Goal: Task Accomplishment & Management: Manage account settings

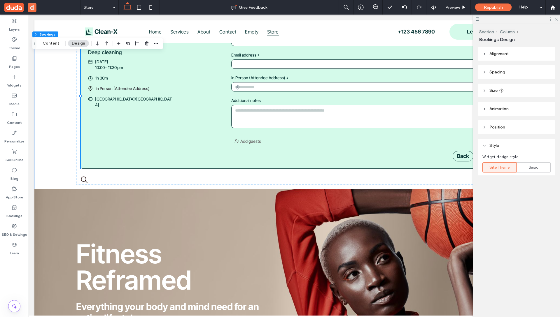
scroll to position [0, 86]
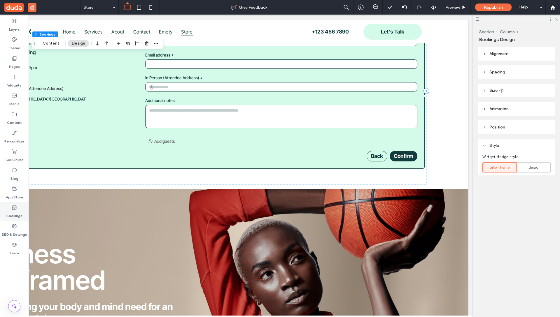
click at [13, 212] on label "Bookings" at bounding box center [14, 214] width 16 height 8
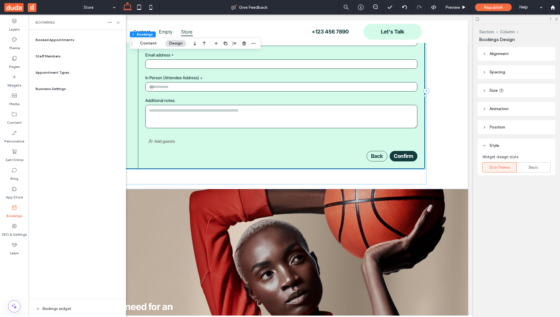
click at [61, 56] on div "Staff Members" at bounding box center [77, 56] width 88 height 14
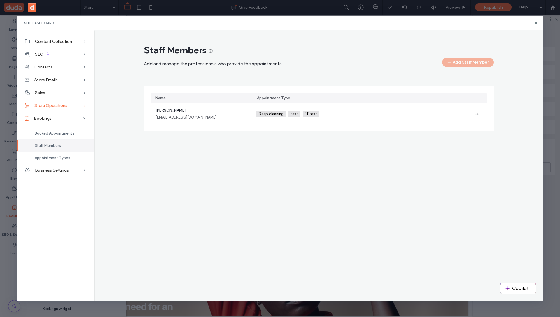
drag, startPoint x: 54, startPoint y: 105, endPoint x: 58, endPoint y: 105, distance: 3.8
click at [54, 105] on span "Store Operations" at bounding box center [50, 105] width 33 height 5
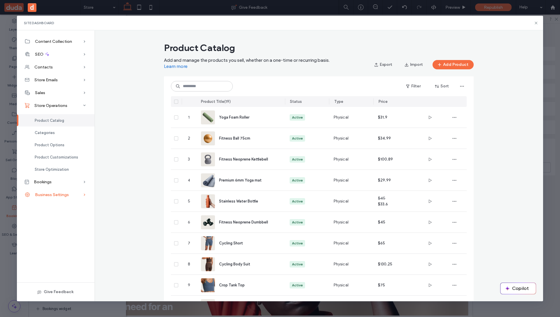
click at [70, 196] on div "Business Settings" at bounding box center [56, 194] width 78 height 13
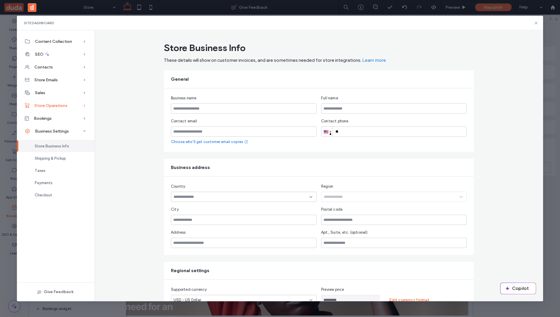
click at [65, 107] on span "Store Operations" at bounding box center [50, 105] width 33 height 5
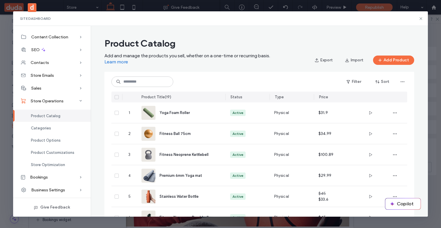
click at [39, 117] on span "Product Catalog" at bounding box center [45, 116] width 29 height 4
click at [61, 181] on div "Bookings" at bounding box center [52, 177] width 78 height 13
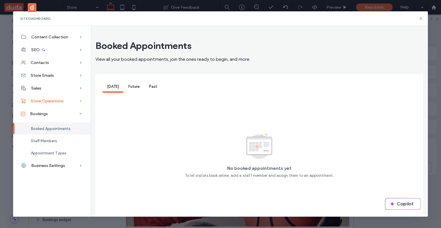
click at [63, 103] on div "Store Operations" at bounding box center [52, 101] width 78 height 13
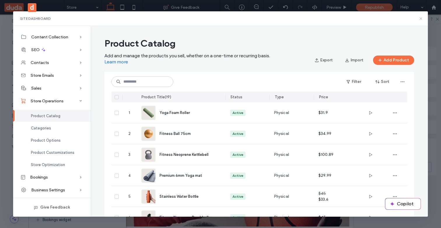
click at [418, 20] on icon at bounding box center [420, 18] width 5 height 5
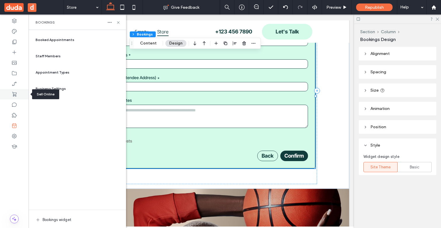
click at [14, 95] on use at bounding box center [14, 94] width 4 height 5
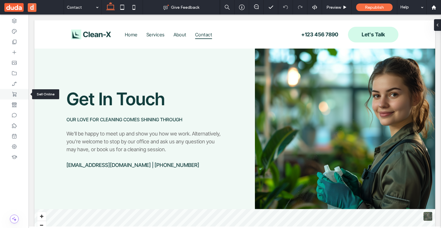
click at [18, 95] on div at bounding box center [14, 94] width 29 height 10
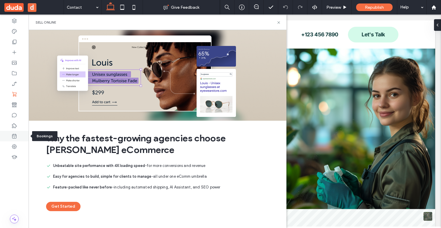
click at [18, 140] on div at bounding box center [14, 136] width 29 height 10
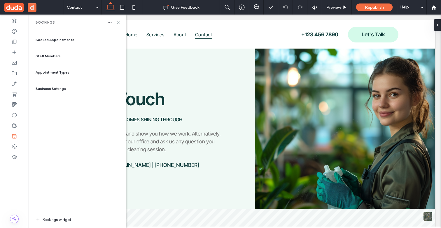
click at [46, 58] on span "Staff Members" at bounding box center [48, 56] width 25 height 5
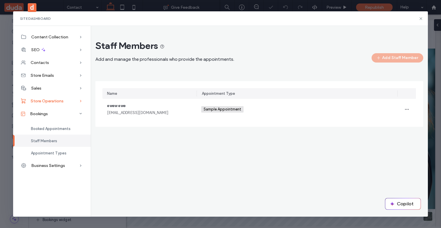
click at [57, 99] on span "Store Operations" at bounding box center [47, 101] width 33 height 5
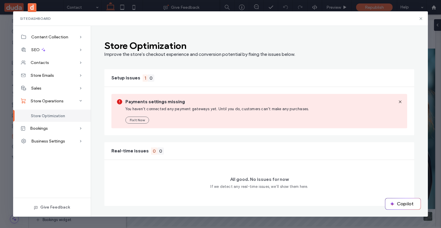
click at [119, 42] on h3 "Store Optimization" at bounding box center [199, 45] width 191 height 11
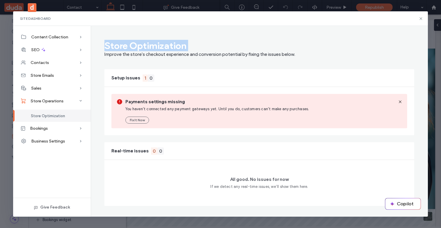
click at [119, 42] on h3 "Store Optimization" at bounding box center [199, 45] width 191 height 11
click at [252, 47] on h3 "Store Optimization" at bounding box center [199, 45] width 191 height 11
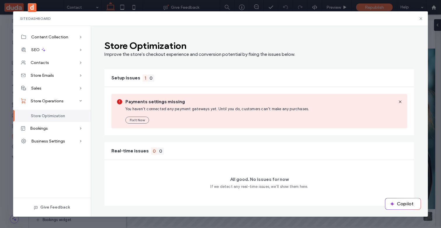
click at [118, 44] on h3 "Store Optimization" at bounding box center [199, 45] width 191 height 11
